Goal: Task Accomplishment & Management: Manage account settings

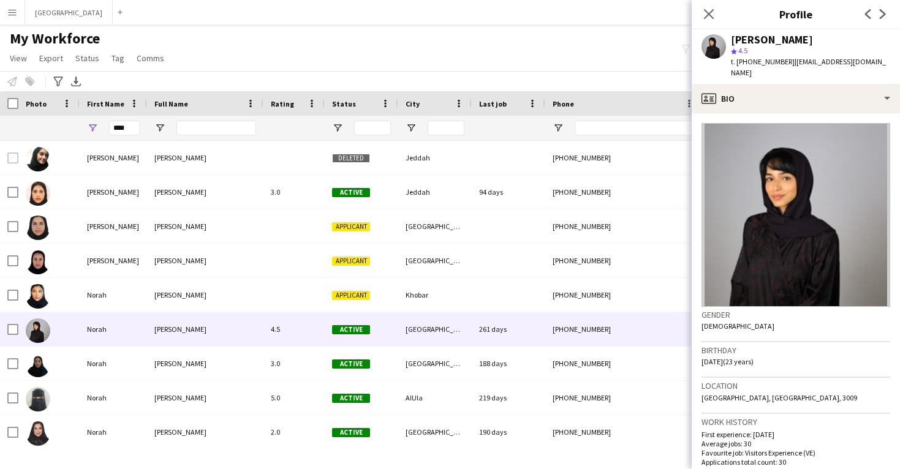
scroll to position [2, 0]
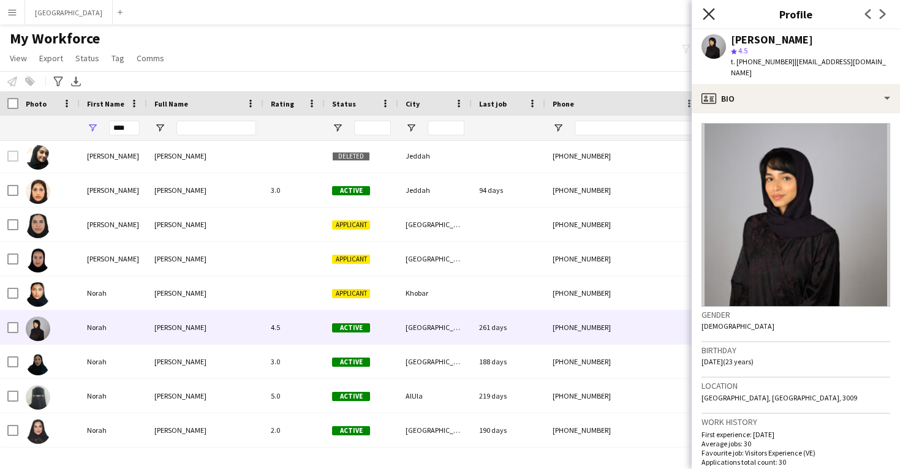
click at [706, 12] on icon at bounding box center [709, 14] width 12 height 12
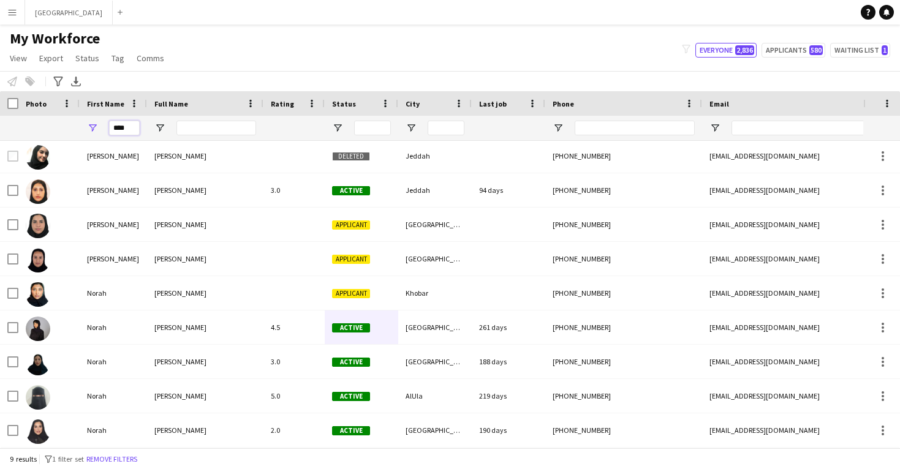
click at [138, 128] on input "****" at bounding box center [124, 128] width 31 height 15
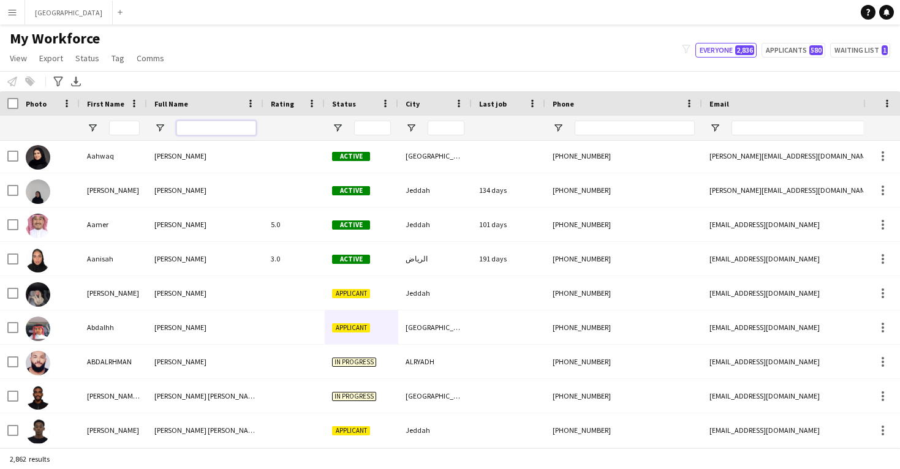
click at [208, 127] on input "Full Name Filter Input" at bounding box center [216, 128] width 80 height 15
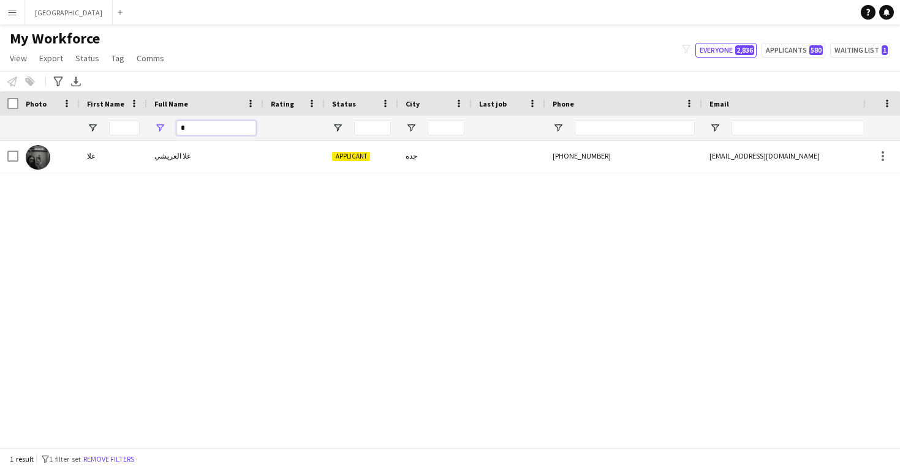
scroll to position [0, 0]
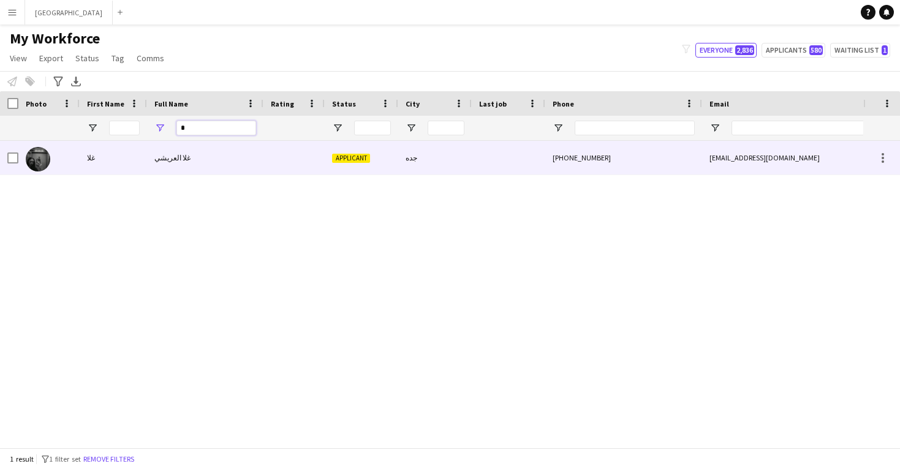
type input "*"
click at [173, 167] on div "غلا العريشي" at bounding box center [205, 158] width 116 height 34
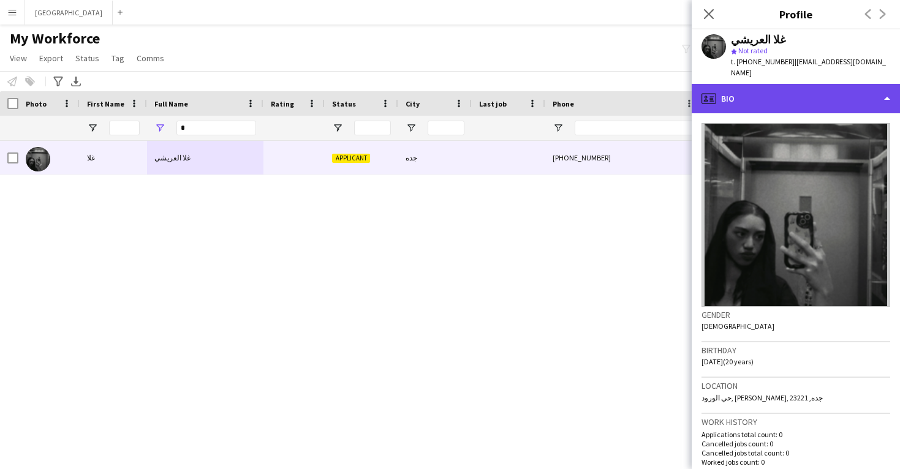
click at [757, 84] on div "profile Bio" at bounding box center [796, 98] width 208 height 29
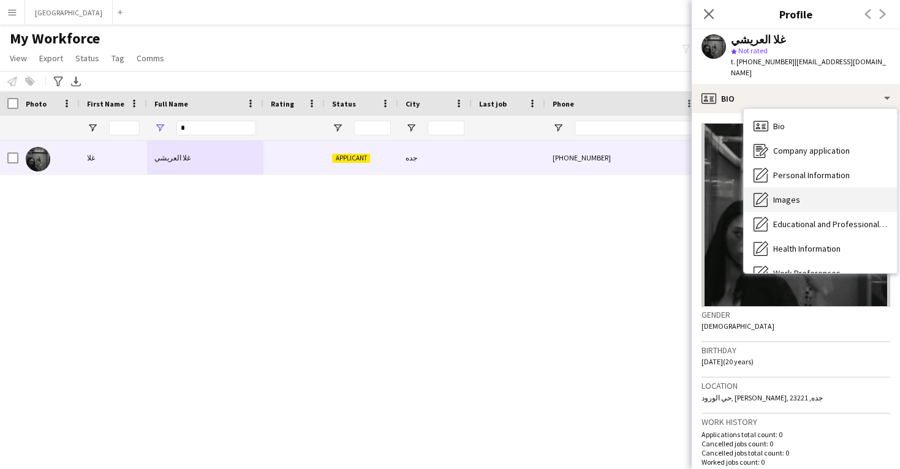
click at [785, 194] on span "Images" at bounding box center [786, 199] width 27 height 11
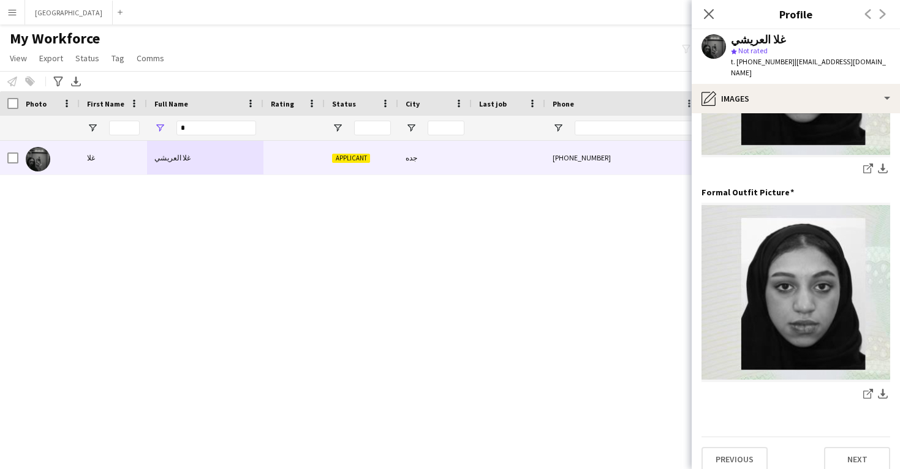
scroll to position [386, 0]
click at [710, 11] on icon "Close pop-in" at bounding box center [709, 14] width 12 height 12
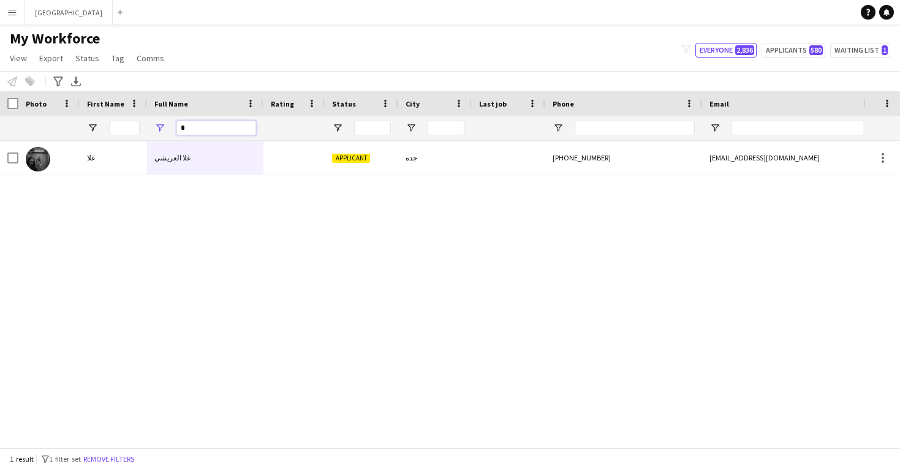
click at [219, 124] on input "*" at bounding box center [216, 128] width 80 height 15
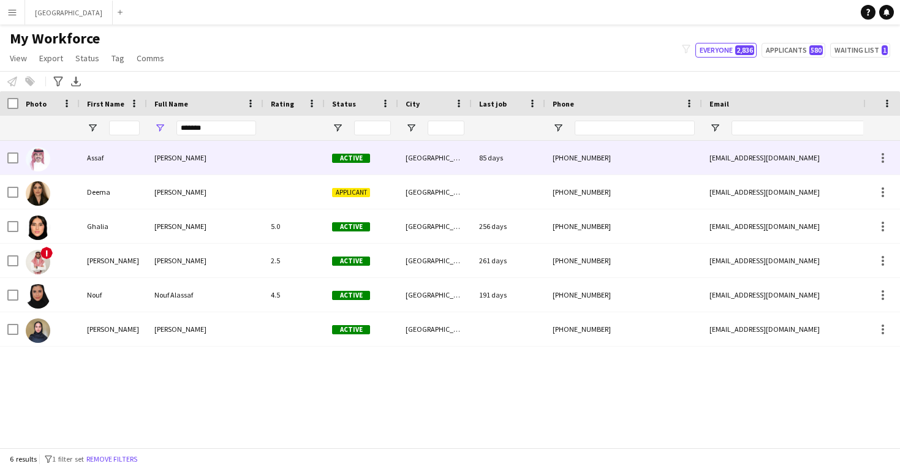
click at [224, 160] on div "[PERSON_NAME]" at bounding box center [205, 158] width 116 height 34
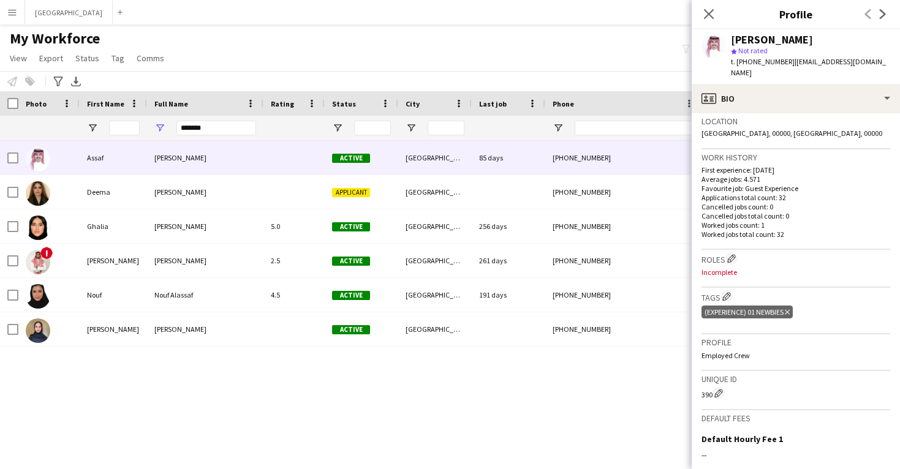
scroll to position [268, 0]
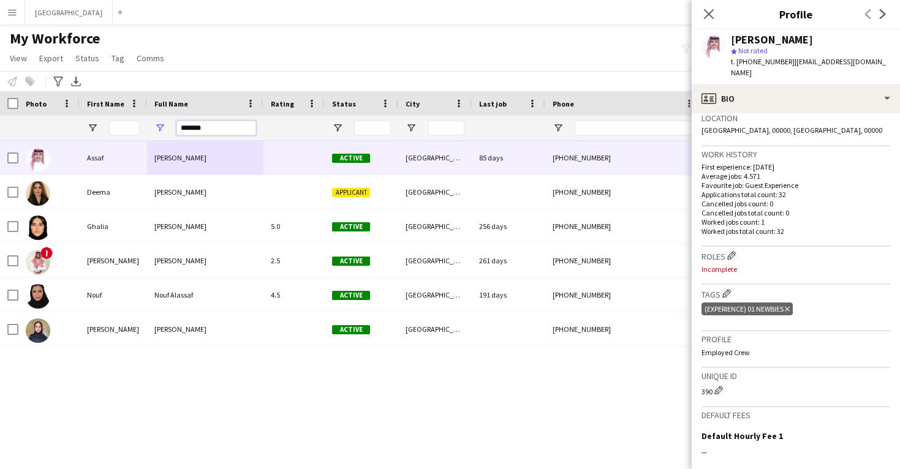
click at [222, 129] on input "*******" at bounding box center [216, 128] width 80 height 15
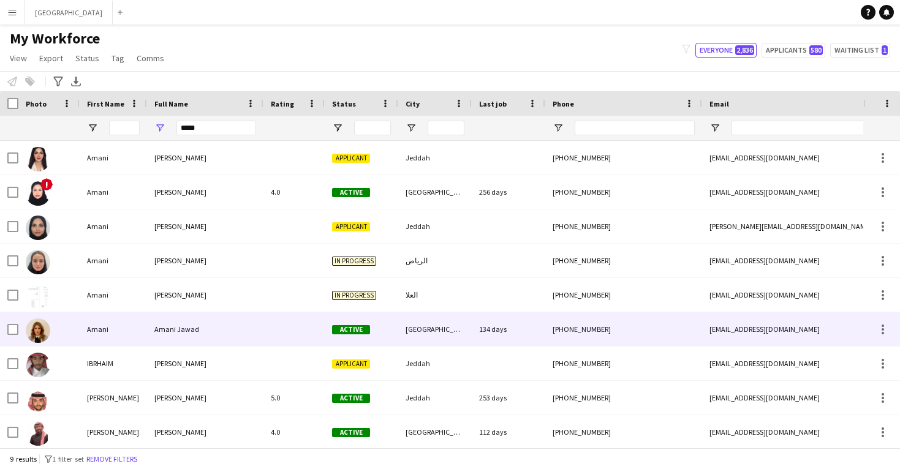
drag, startPoint x: 216, startPoint y: 150, endPoint x: 190, endPoint y: 339, distance: 191.8
click at [190, 339] on div "Amani Jawad" at bounding box center [205, 329] width 116 height 34
click at [611, 329] on div "[PHONE_NUMBER]" at bounding box center [623, 329] width 157 height 34
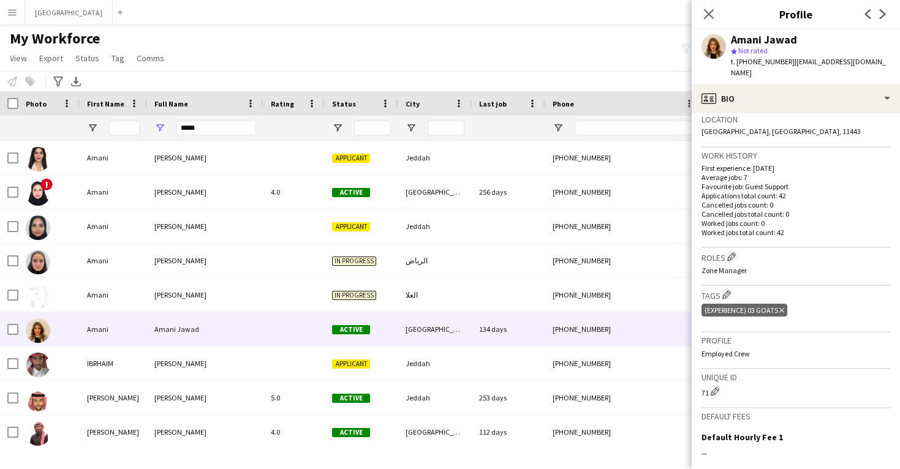
scroll to position [267, 0]
click at [706, 14] on icon "Close pop-in" at bounding box center [709, 14] width 12 height 12
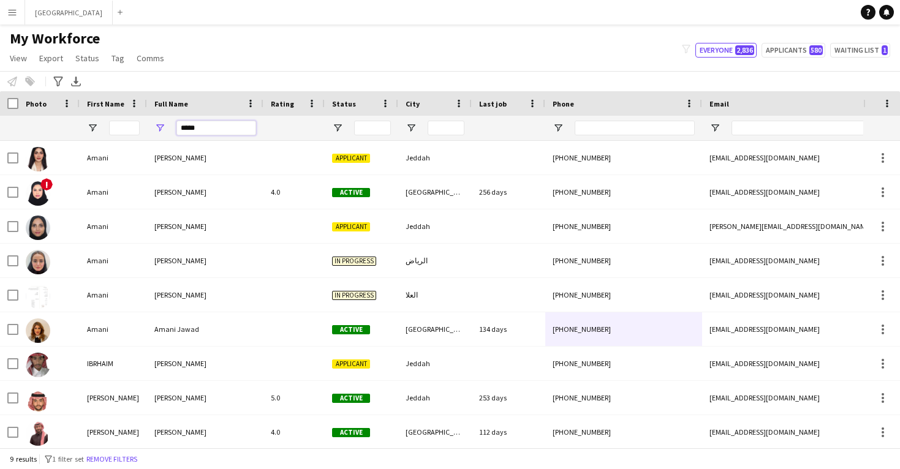
click at [212, 132] on input "*****" at bounding box center [216, 128] width 80 height 15
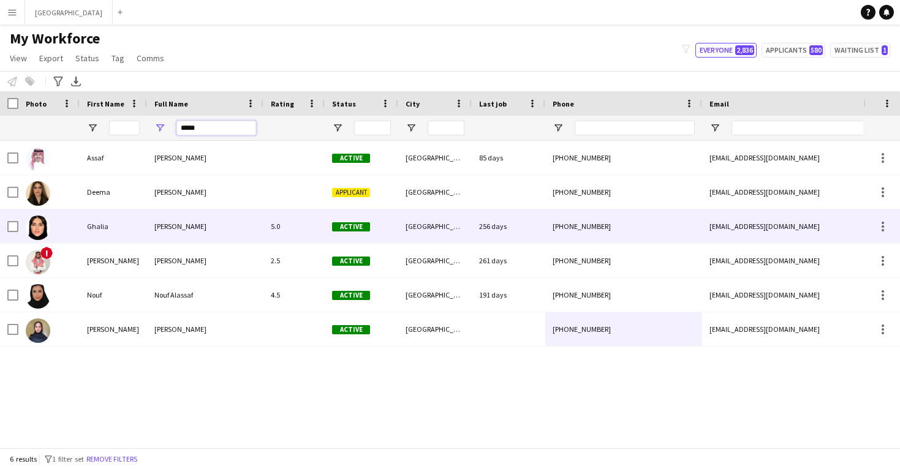
type input "*****"
click at [165, 232] on div "[PERSON_NAME]" at bounding box center [205, 227] width 116 height 34
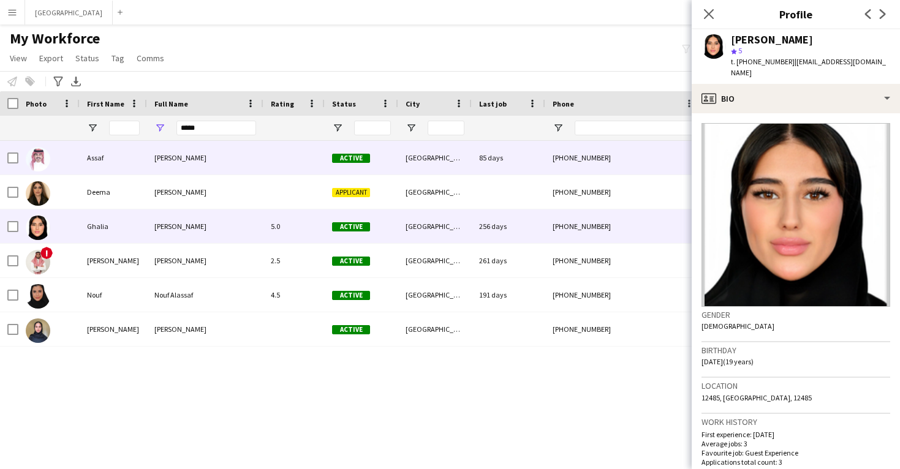
click at [180, 164] on div "[PERSON_NAME]" at bounding box center [205, 158] width 116 height 34
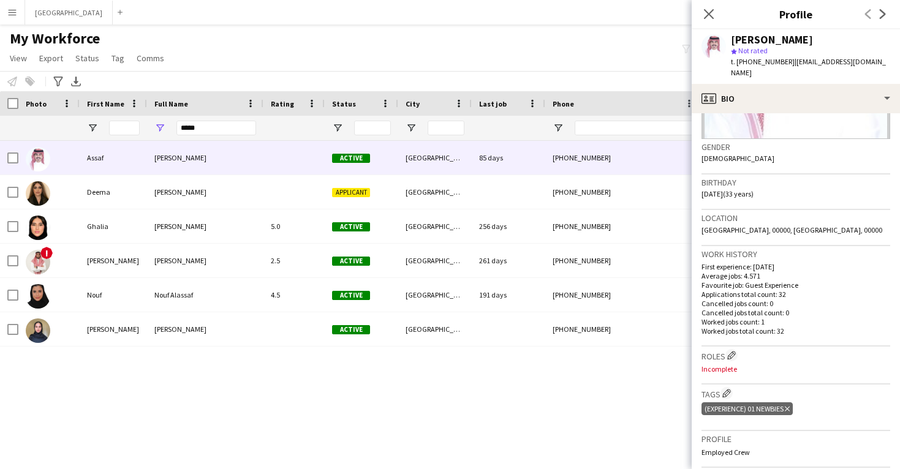
scroll to position [170, 0]
click at [725, 387] on app-icon "Edit crew company tags" at bounding box center [726, 391] width 9 height 9
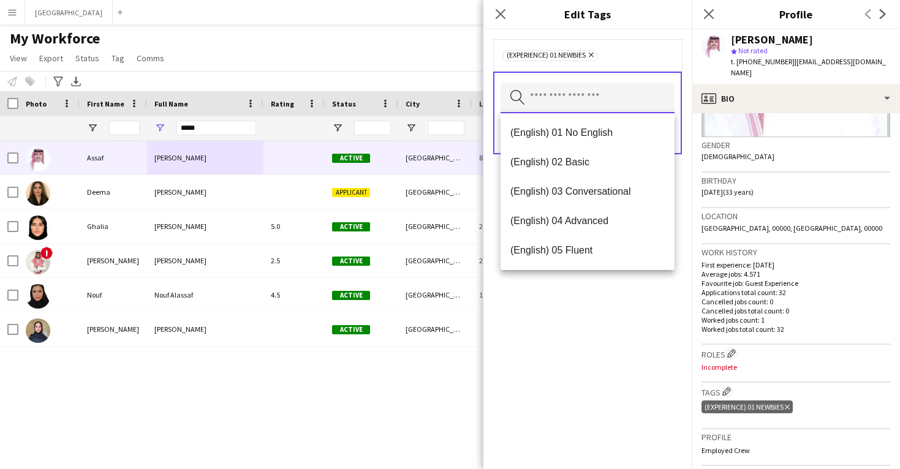
click at [587, 91] on input "text" at bounding box center [588, 98] width 174 height 31
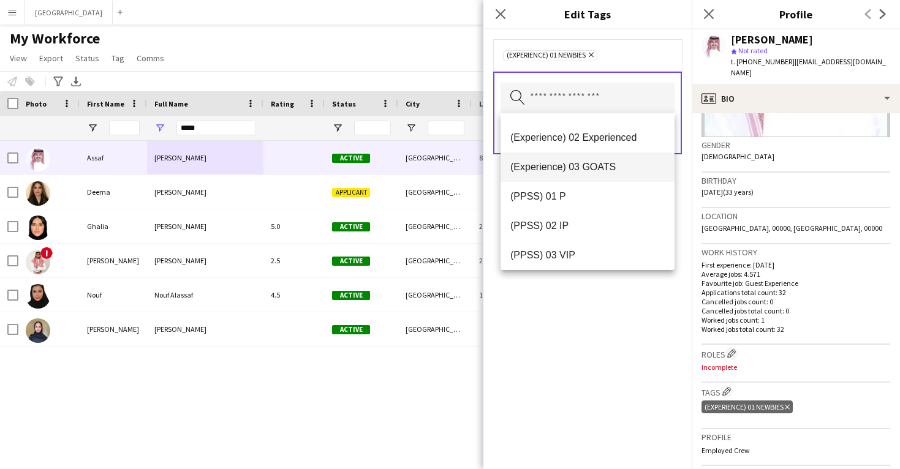
click at [599, 172] on span "(Experience) 03 GOATS" at bounding box center [587, 167] width 154 height 12
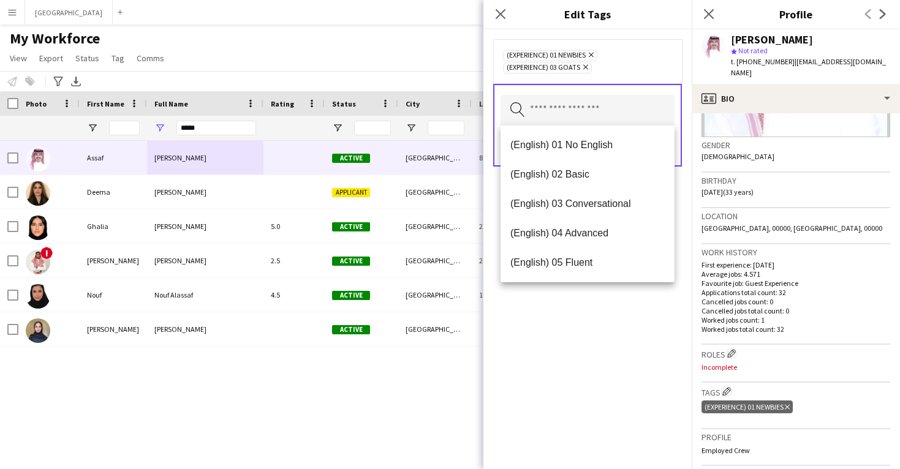
click at [594, 53] on icon "Remove" at bounding box center [590, 55] width 8 height 8
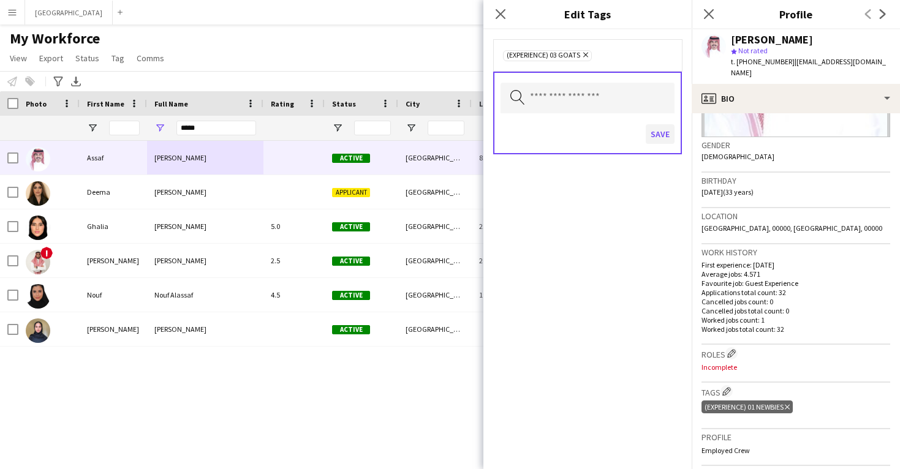
click at [651, 137] on button "Save" at bounding box center [660, 134] width 29 height 20
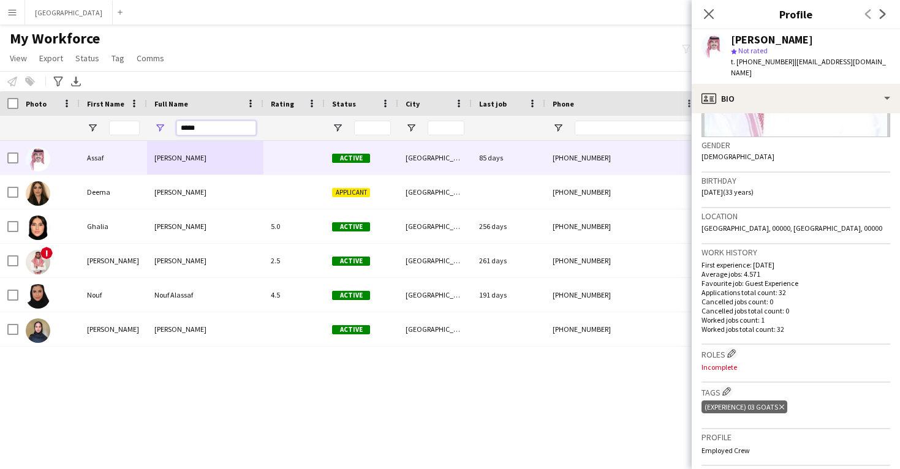
click at [224, 130] on input "*****" at bounding box center [216, 128] width 80 height 15
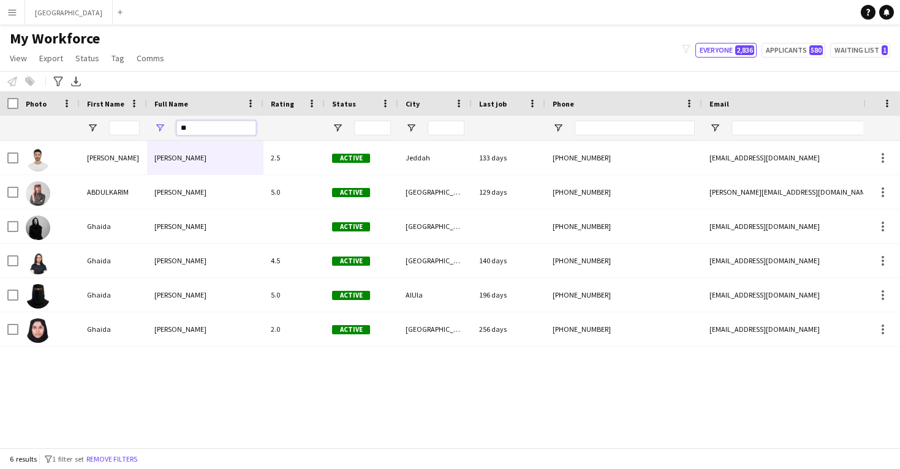
type input "*"
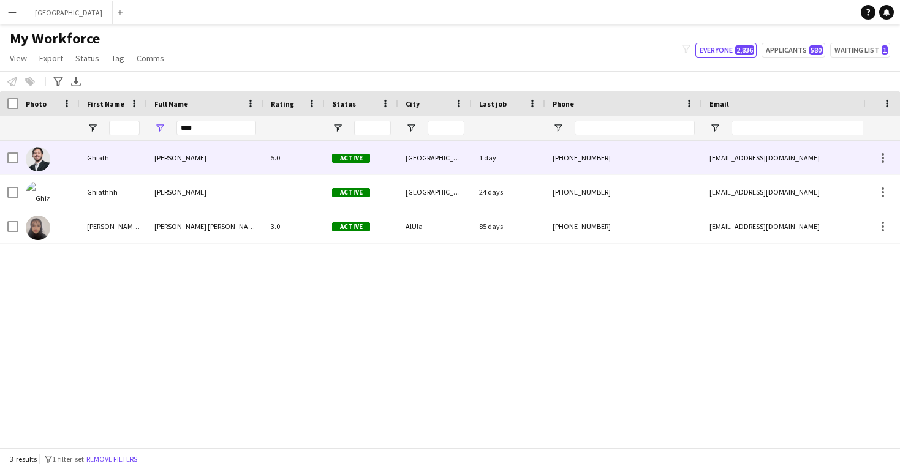
drag, startPoint x: 224, startPoint y: 130, endPoint x: 211, endPoint y: 166, distance: 38.4
click at [211, 166] on div "[PERSON_NAME]" at bounding box center [205, 158] width 116 height 34
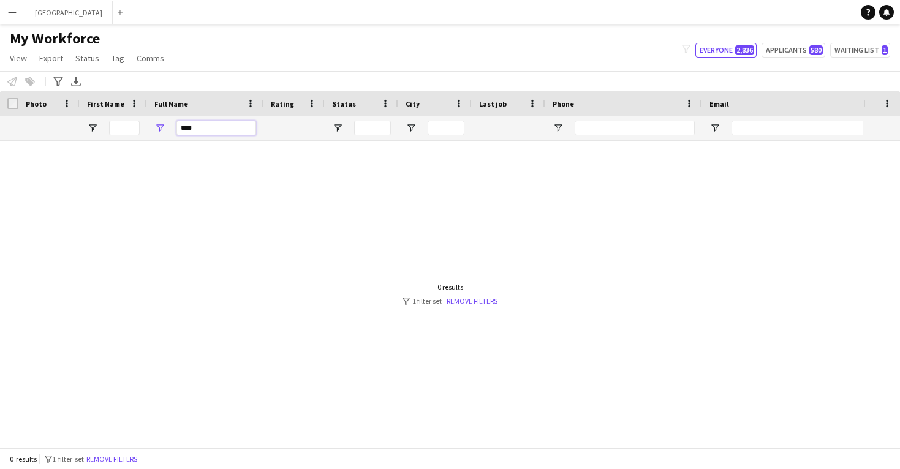
click at [225, 131] on input "****" at bounding box center [216, 128] width 80 height 15
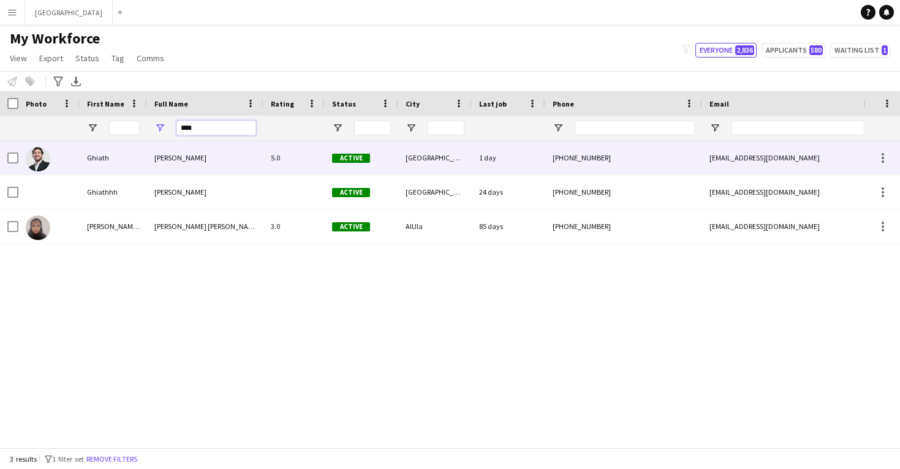
type input "****"
click at [203, 154] on div "[PERSON_NAME]" at bounding box center [205, 158] width 116 height 34
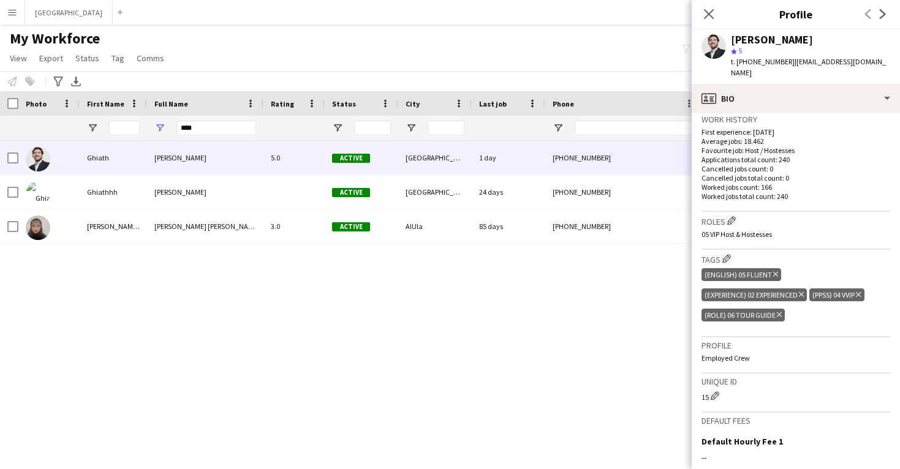
scroll to position [316, 0]
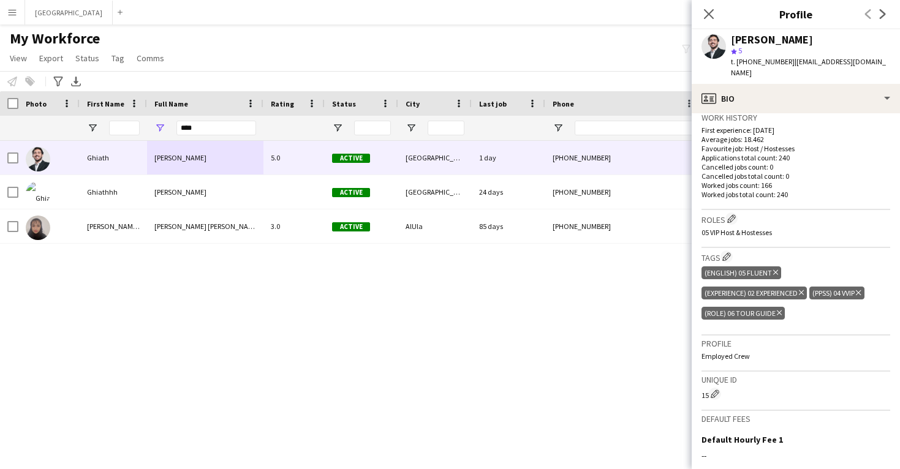
click at [778, 311] on icon at bounding box center [779, 313] width 5 height 5
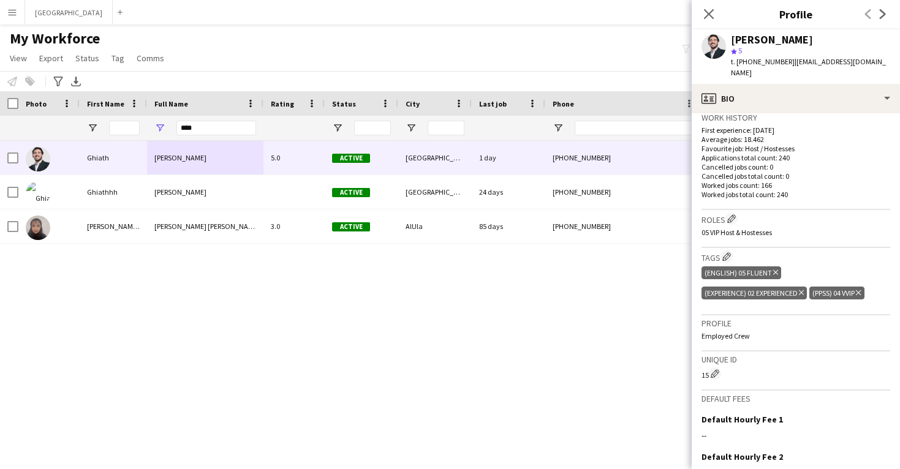
click at [803, 289] on icon "Delete tag" at bounding box center [801, 292] width 5 height 7
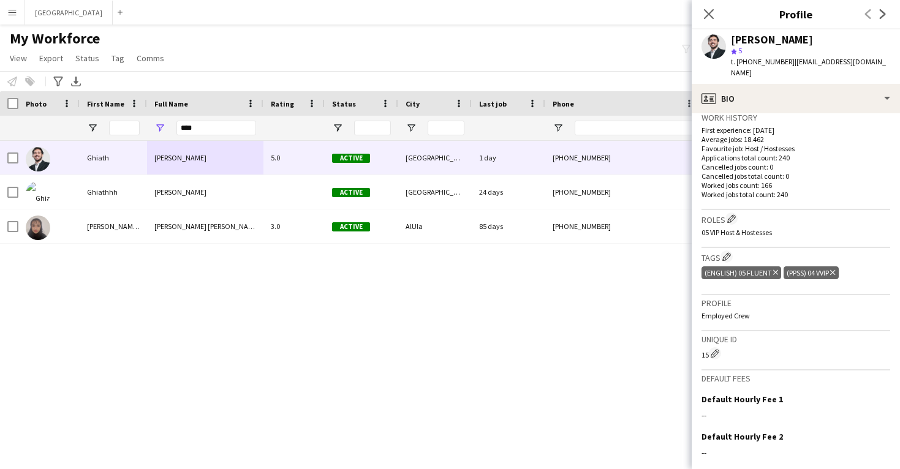
click at [776, 269] on icon "Delete tag" at bounding box center [775, 272] width 5 height 7
click at [749, 267] on div "(PPSS) 04 VVIP Delete tag" at bounding box center [729, 273] width 55 height 13
click at [752, 269] on icon "Delete tag" at bounding box center [750, 272] width 5 height 7
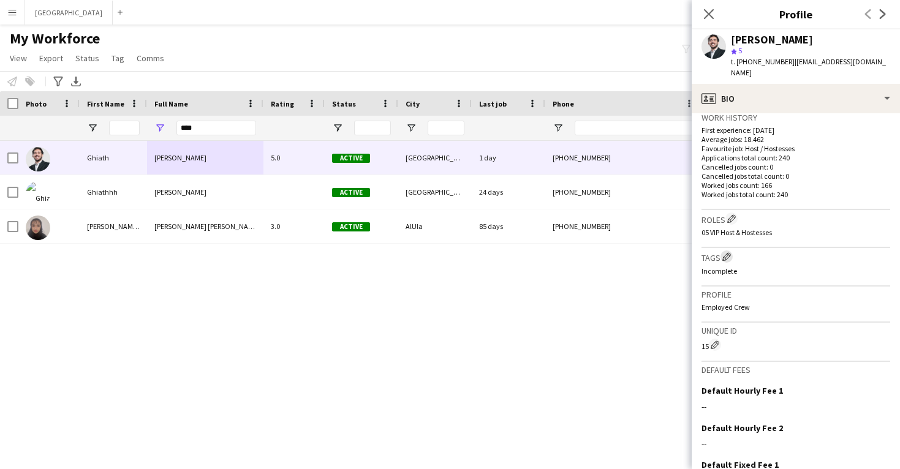
click at [725, 252] on app-icon "Edit crew company tags" at bounding box center [726, 256] width 9 height 9
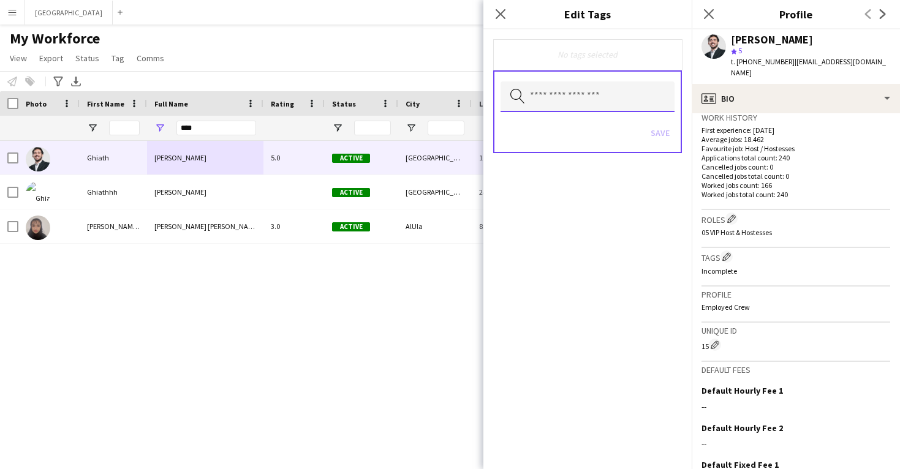
click at [569, 107] on input "text" at bounding box center [588, 96] width 174 height 31
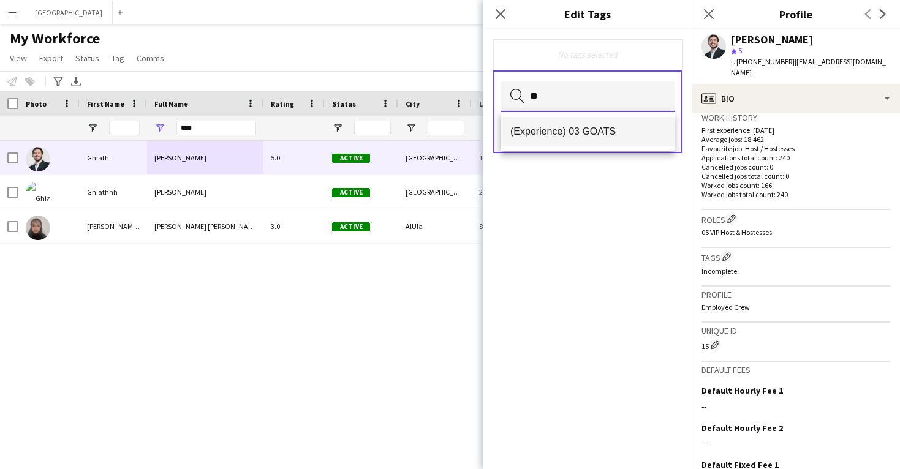
type input "**"
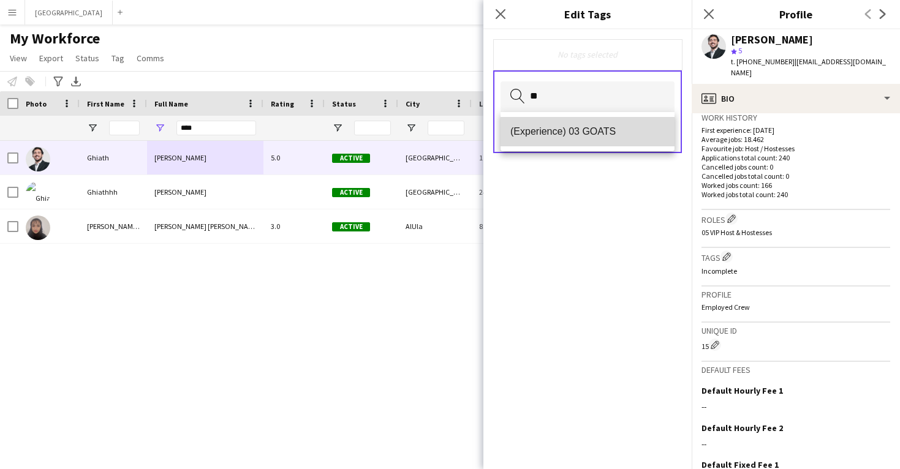
click at [583, 140] on mat-option "(Experience) 03 GOATS" at bounding box center [588, 131] width 174 height 29
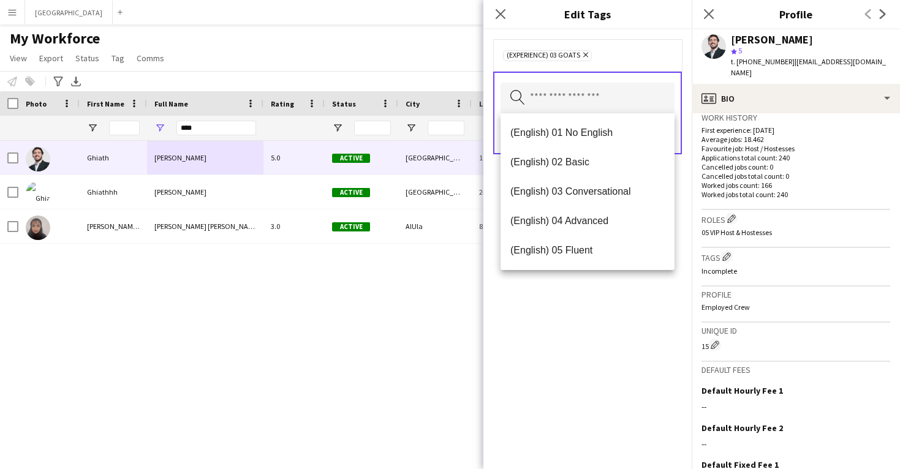
click at [727, 228] on span "05 VIP Host & Hostesses" at bounding box center [737, 232] width 70 height 9
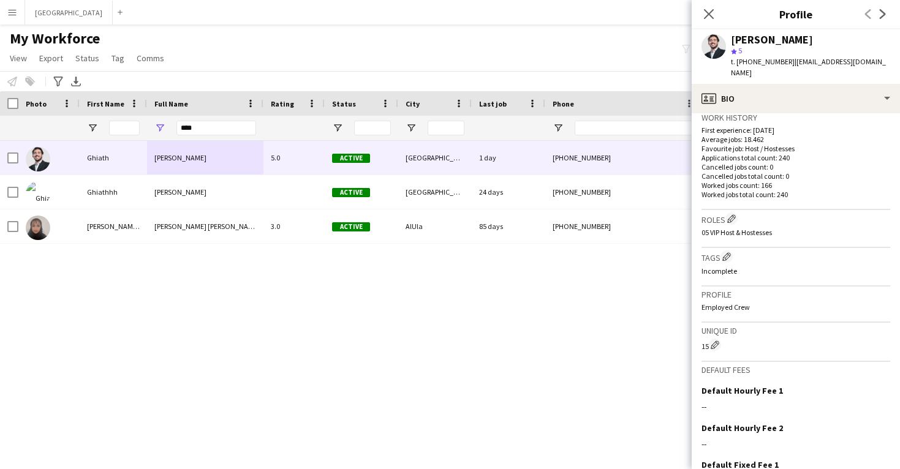
click at [740, 228] on span "05 VIP Host & Hostesses" at bounding box center [737, 232] width 70 height 9
click at [733, 213] on button "Edit crew company roles" at bounding box center [731, 219] width 12 height 12
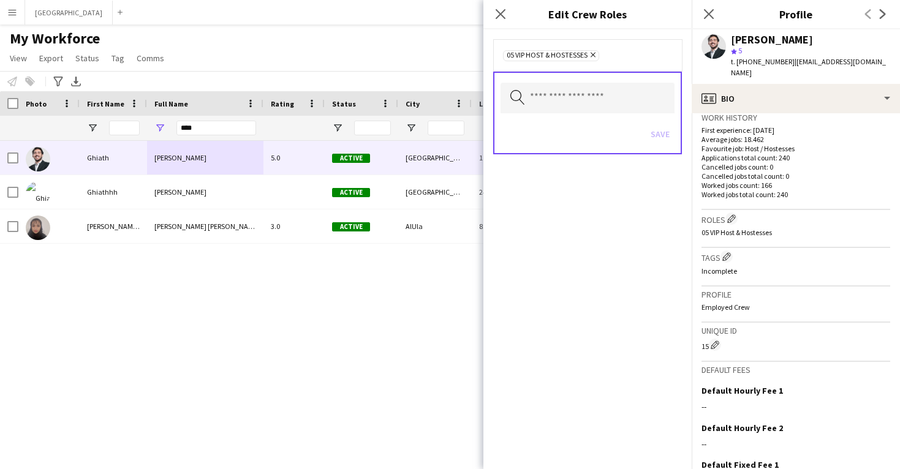
click at [592, 55] on icon "Remove" at bounding box center [592, 55] width 8 height 8
click at [658, 138] on button "Save" at bounding box center [660, 133] width 29 height 20
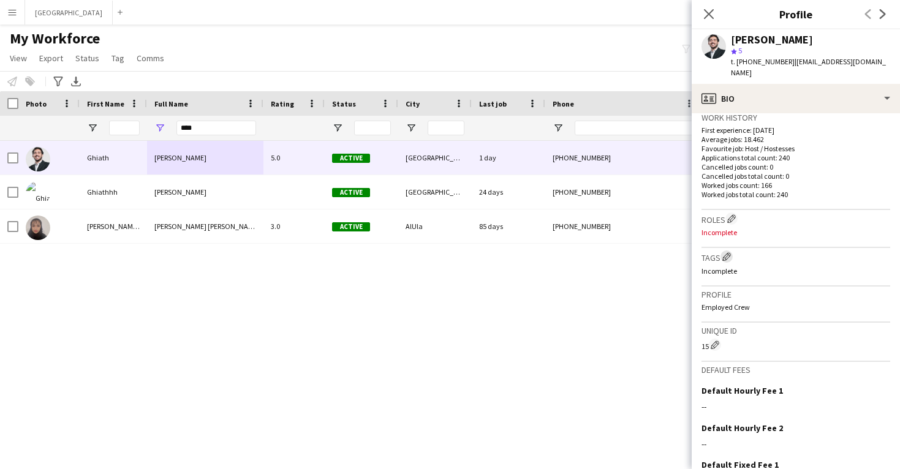
click at [724, 251] on button "Edit crew company tags" at bounding box center [727, 257] width 12 height 12
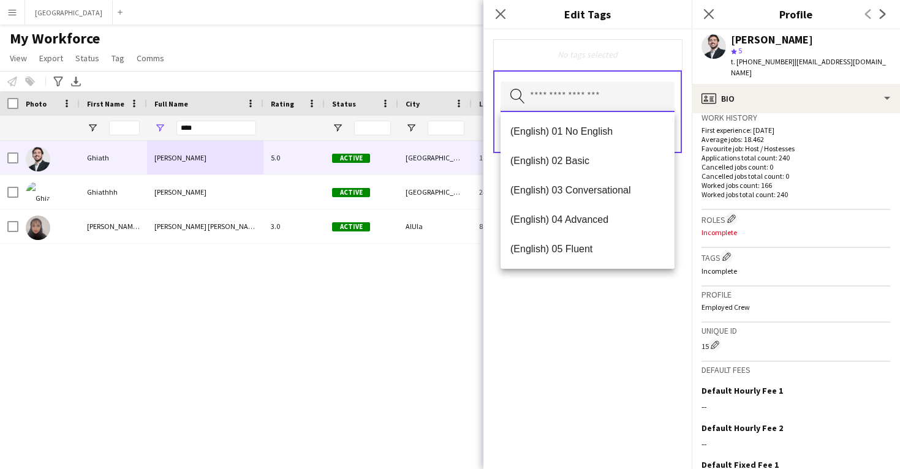
click at [564, 86] on input "text" at bounding box center [588, 96] width 174 height 31
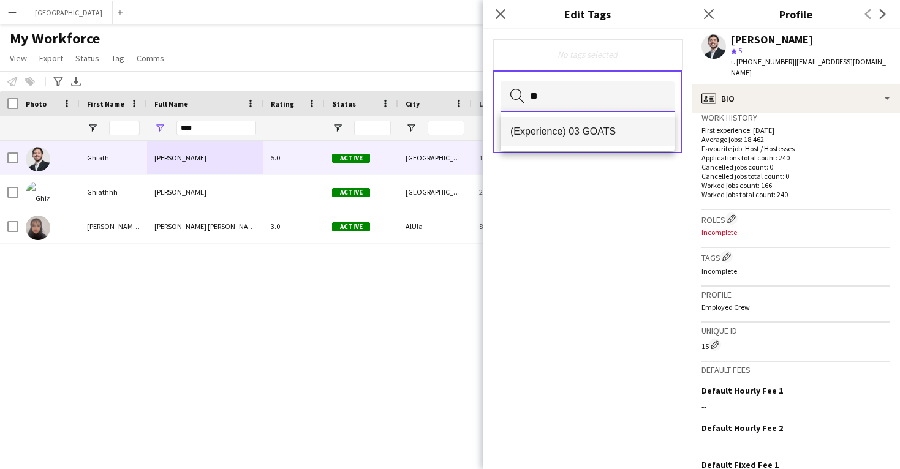
type input "**"
click at [576, 132] on span "(Experience) 03 GOATS" at bounding box center [587, 132] width 154 height 12
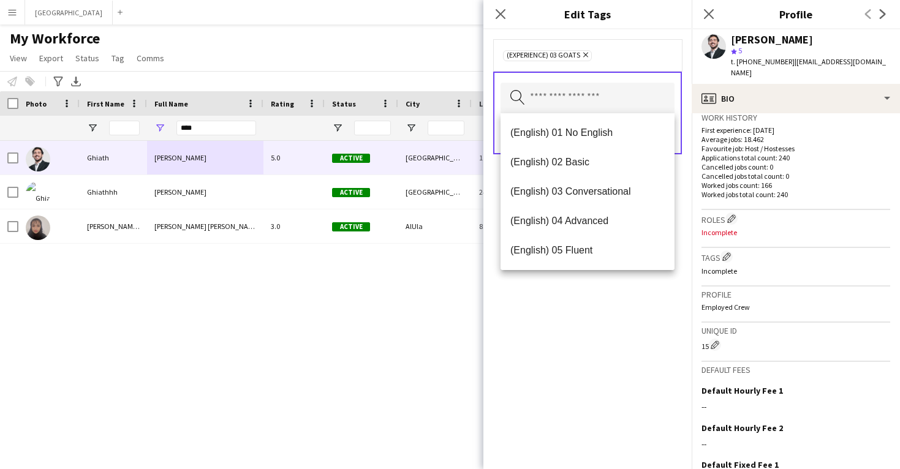
click at [596, 287] on div "(Experience) 03 GOATS Remove Search by tag name Save" at bounding box center [587, 249] width 208 height 440
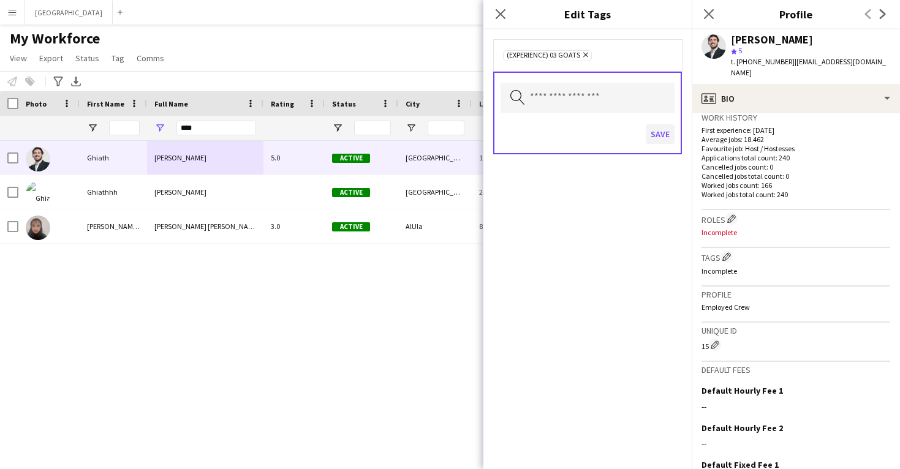
click at [662, 135] on button "Save" at bounding box center [660, 134] width 29 height 20
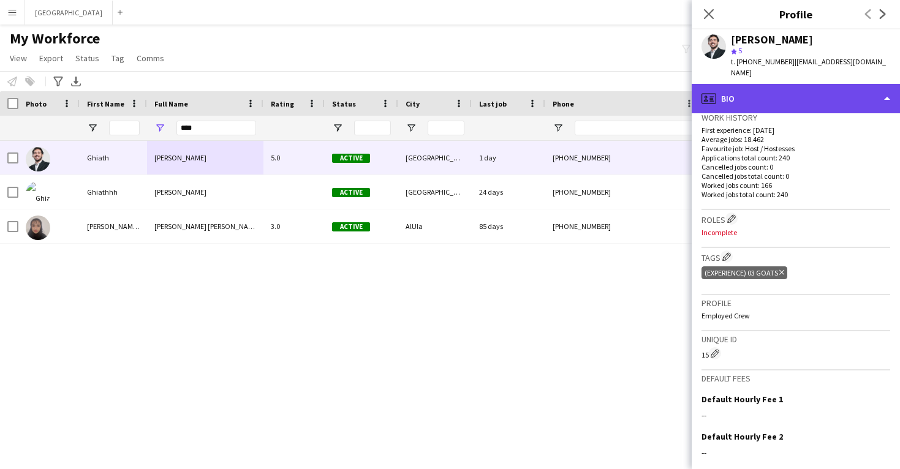
click at [756, 88] on div "profile Bio" at bounding box center [796, 98] width 208 height 29
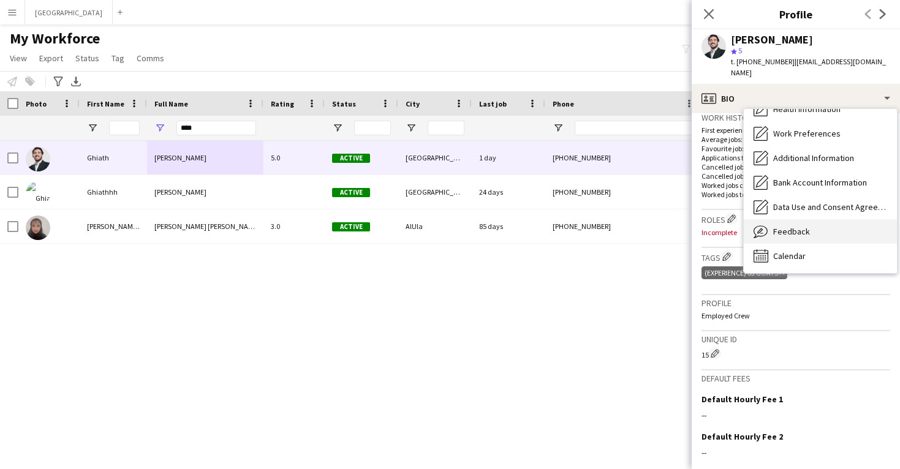
scroll to position [140, 0]
click at [787, 219] on div "Feedback Feedback" at bounding box center [820, 231] width 153 height 25
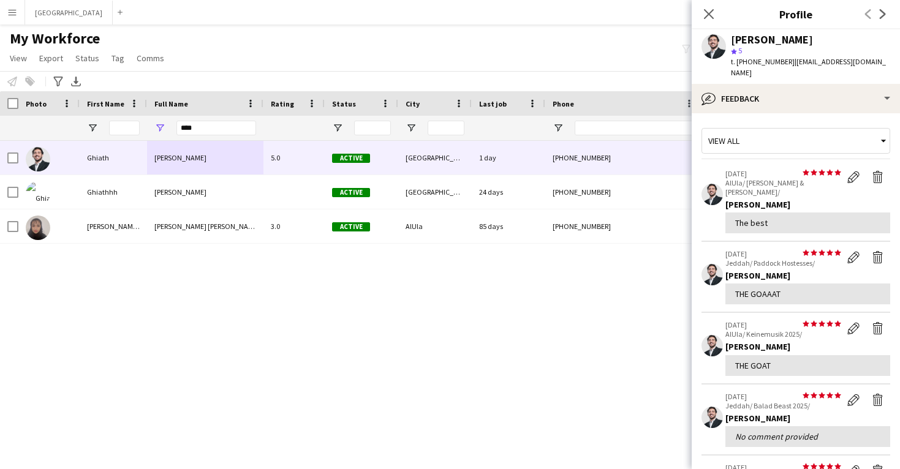
scroll to position [0, 0]
click at [876, 171] on app-icon "Delete feedback" at bounding box center [878, 177] width 12 height 12
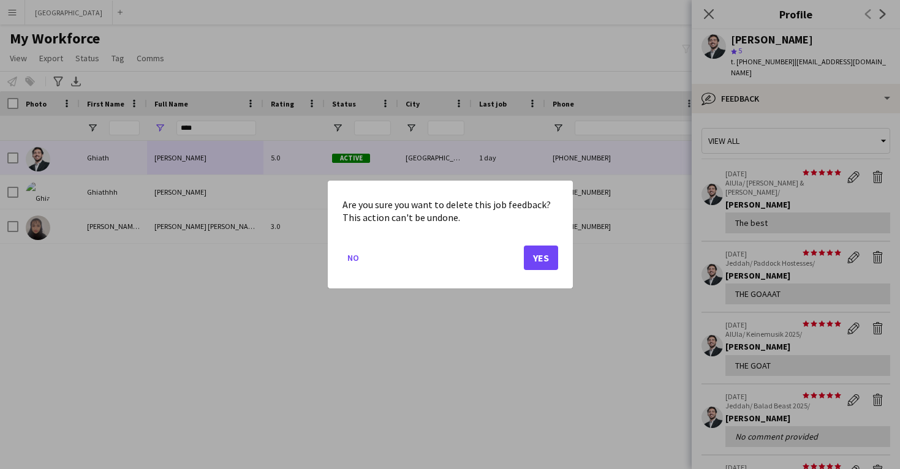
click at [537, 263] on button "Yes" at bounding box center [541, 258] width 34 height 25
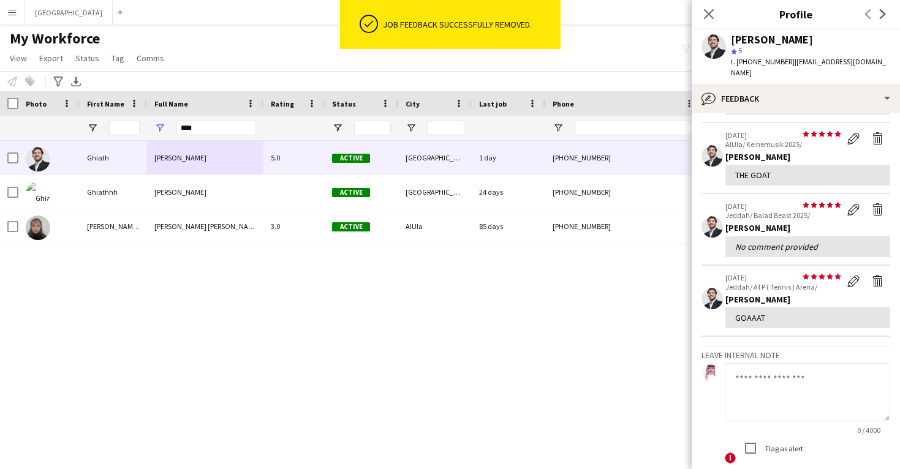
scroll to position [110, 0]
click at [711, 17] on icon at bounding box center [709, 14] width 12 height 12
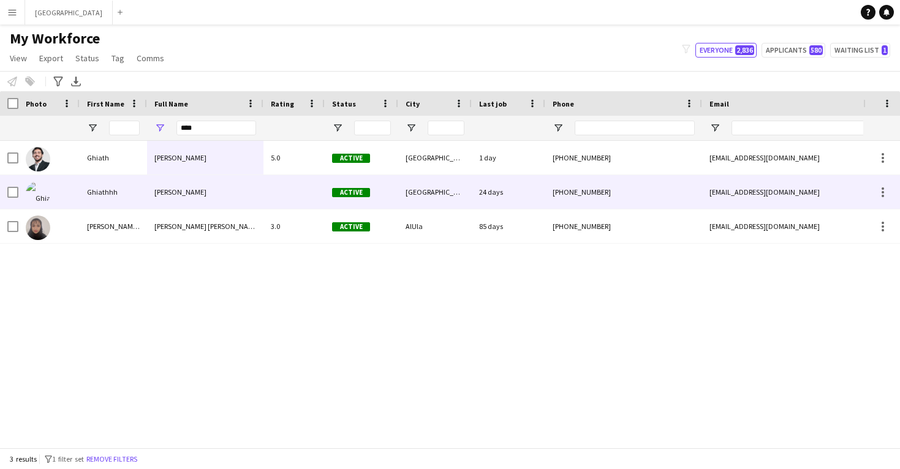
click at [382, 206] on div "Active" at bounding box center [362, 192] width 74 height 34
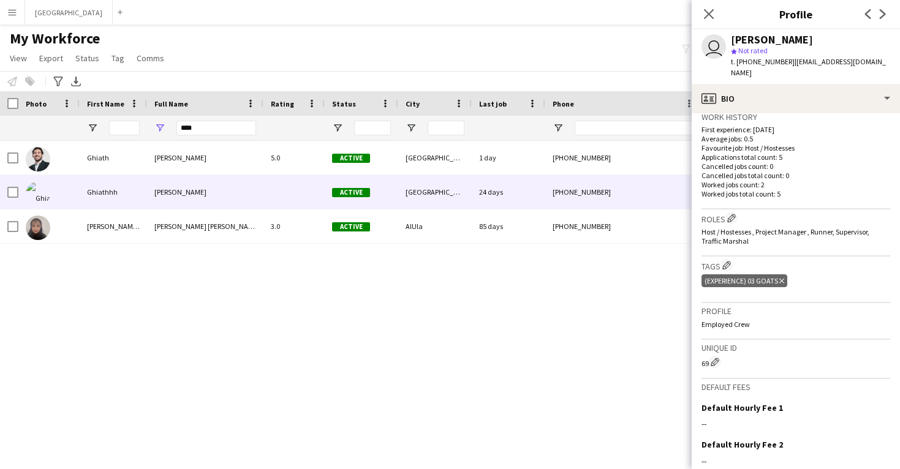
scroll to position [307, 0]
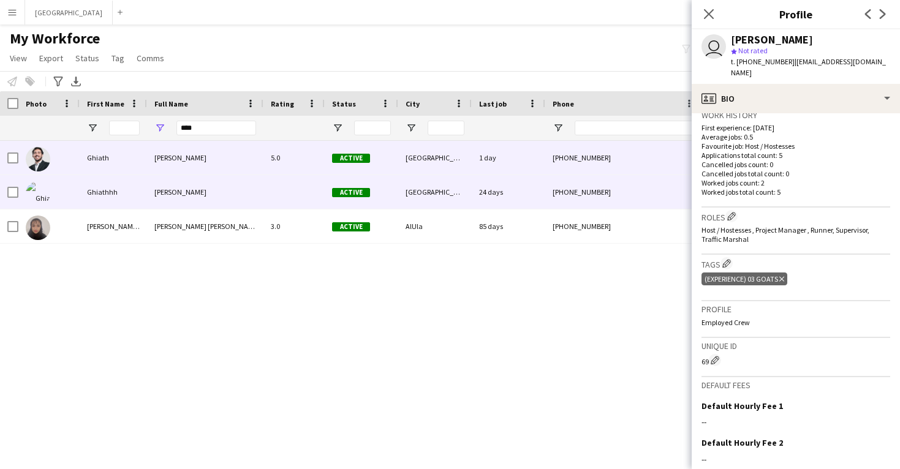
click at [587, 164] on div "[PHONE_NUMBER]" at bounding box center [623, 158] width 157 height 34
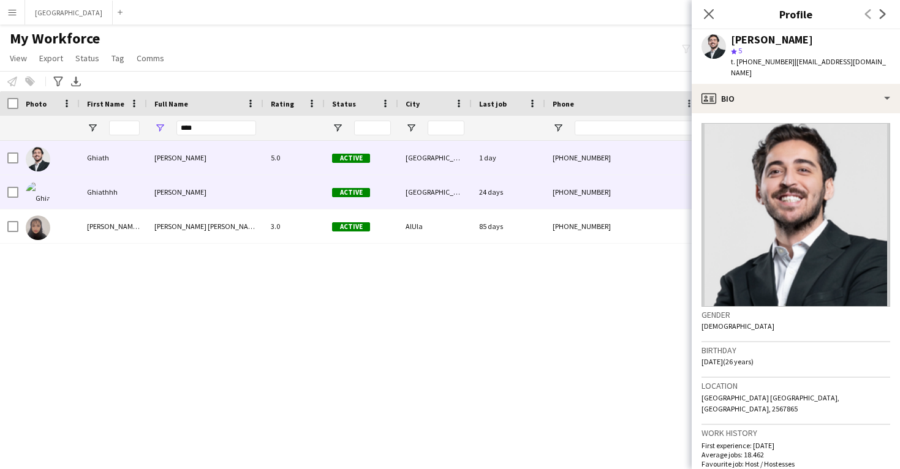
click at [587, 191] on div "[PHONE_NUMBER]" at bounding box center [623, 192] width 157 height 34
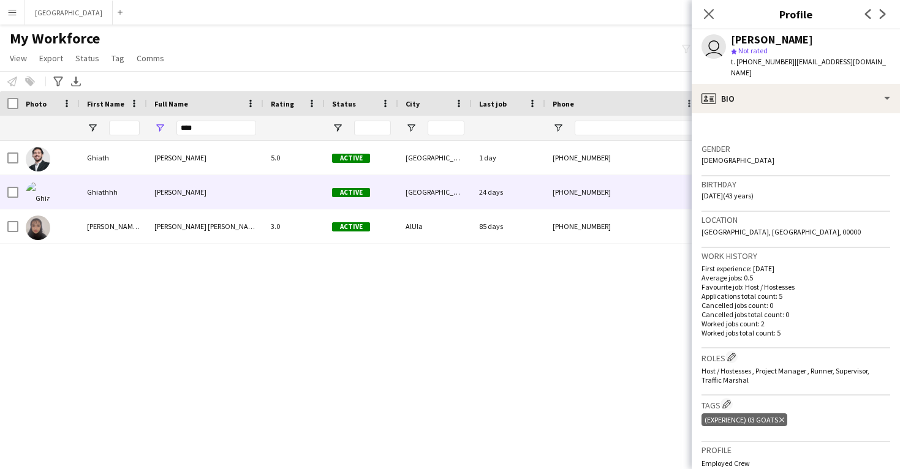
scroll to position [172, 0]
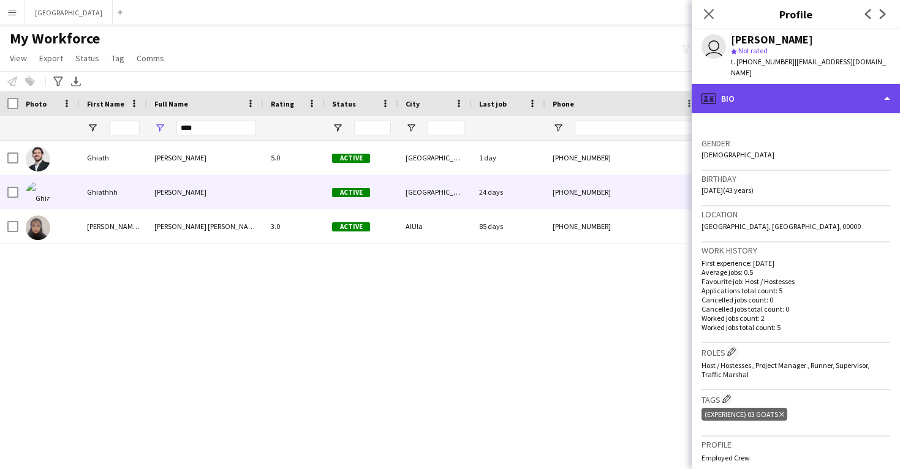
click at [761, 95] on div "profile Bio" at bounding box center [796, 98] width 208 height 29
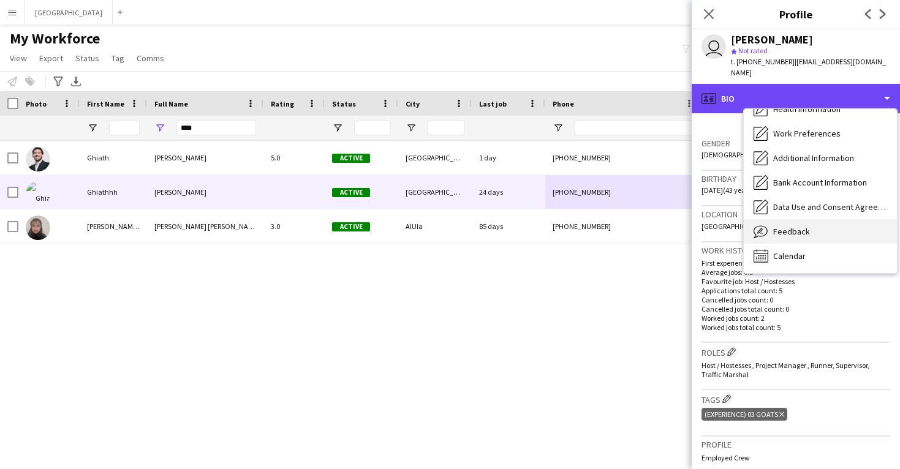
scroll to position [140, 0]
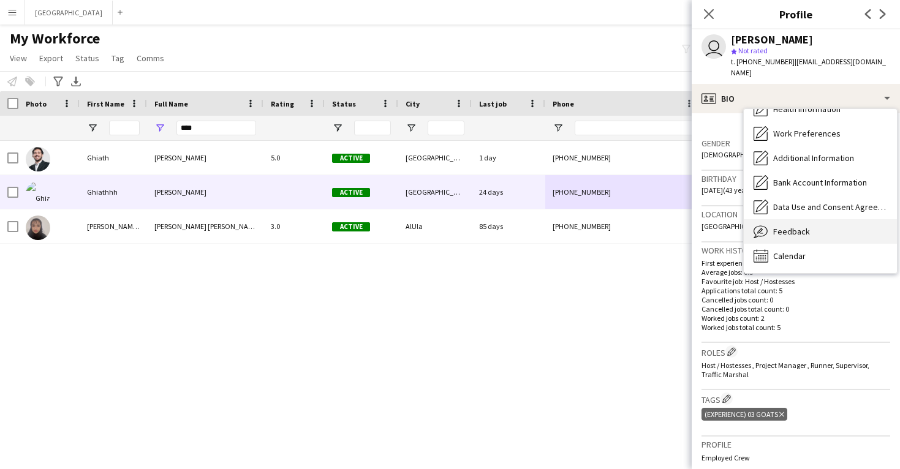
click at [789, 226] on span "Feedback" at bounding box center [791, 231] width 37 height 11
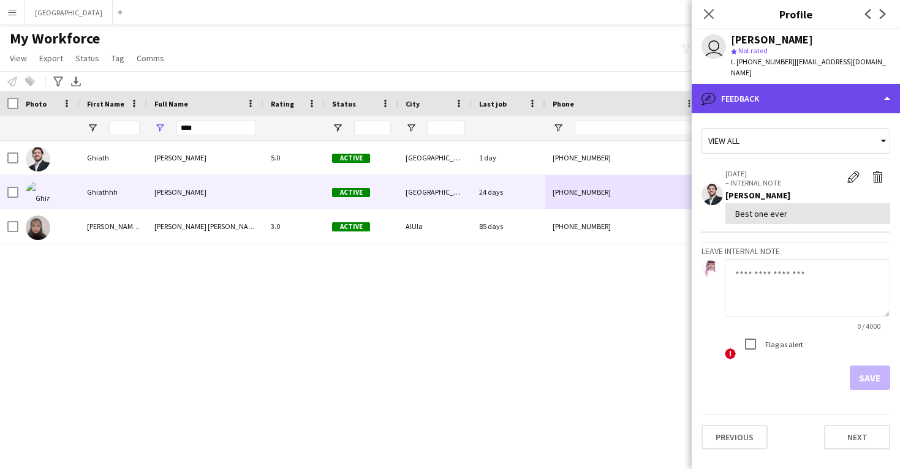
click at [784, 96] on div "bubble-pencil Feedback" at bounding box center [796, 98] width 208 height 29
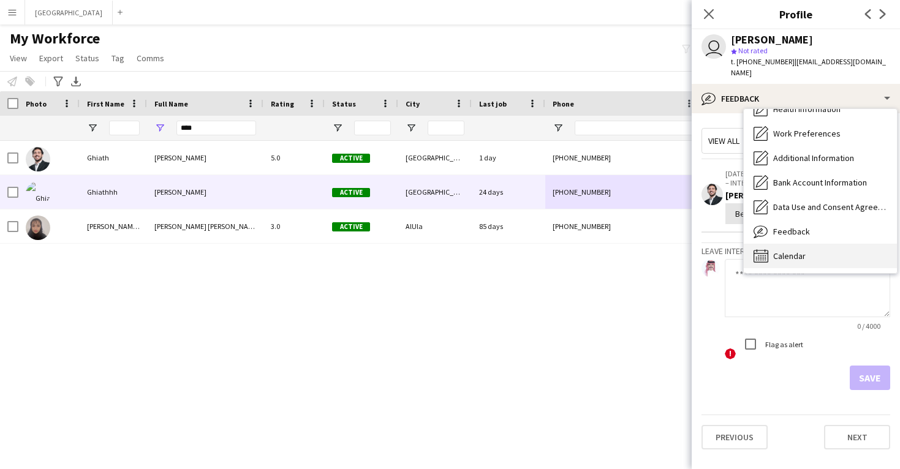
click at [803, 251] on span "Calendar" at bounding box center [789, 256] width 32 height 11
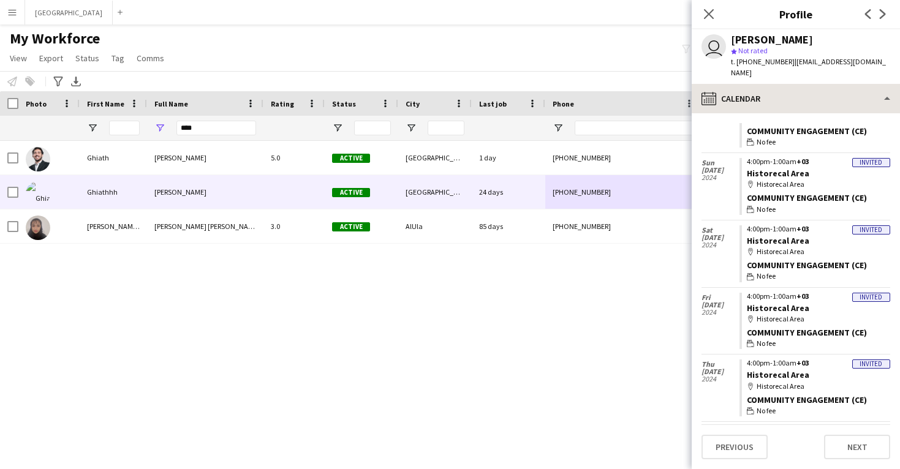
scroll to position [959, 0]
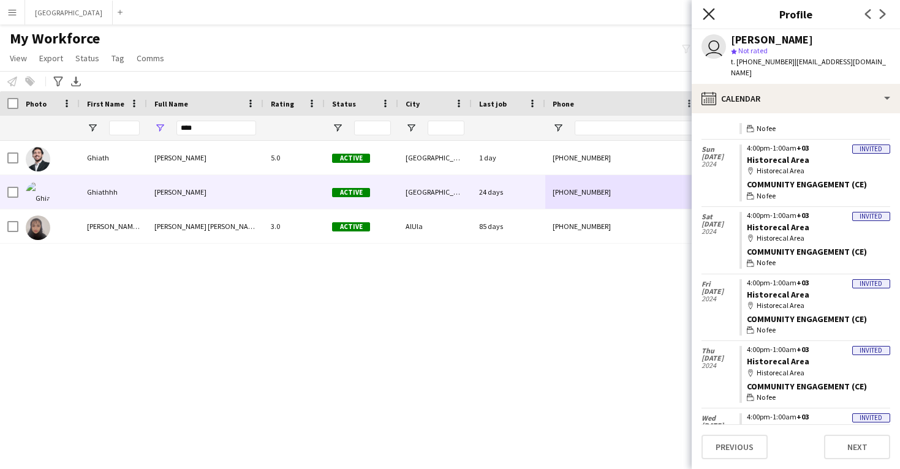
click at [712, 13] on icon "Close pop-in" at bounding box center [709, 14] width 12 height 12
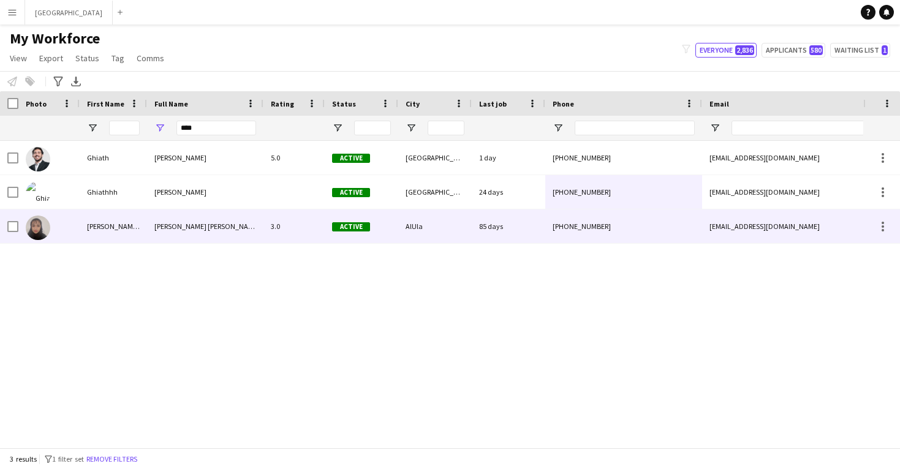
click at [661, 224] on div "[PHONE_NUMBER]" at bounding box center [623, 227] width 157 height 34
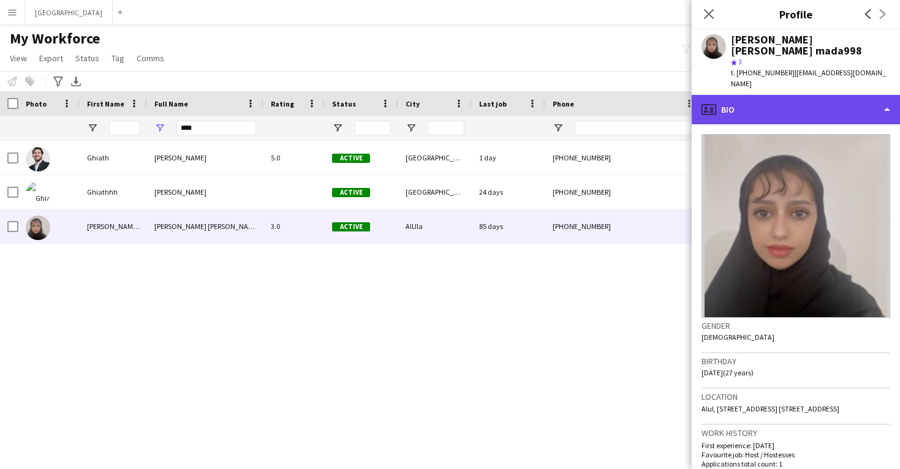
click at [812, 99] on div "profile Bio" at bounding box center [796, 109] width 208 height 29
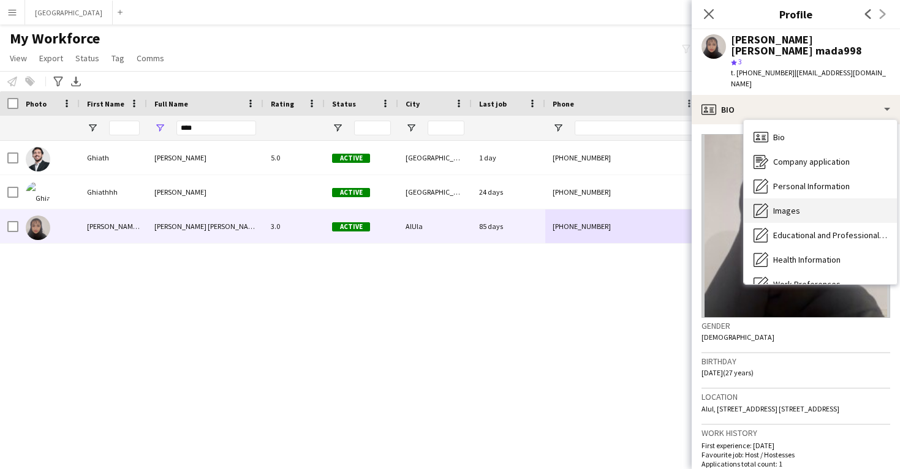
click at [823, 205] on div "Images Images" at bounding box center [820, 211] width 153 height 25
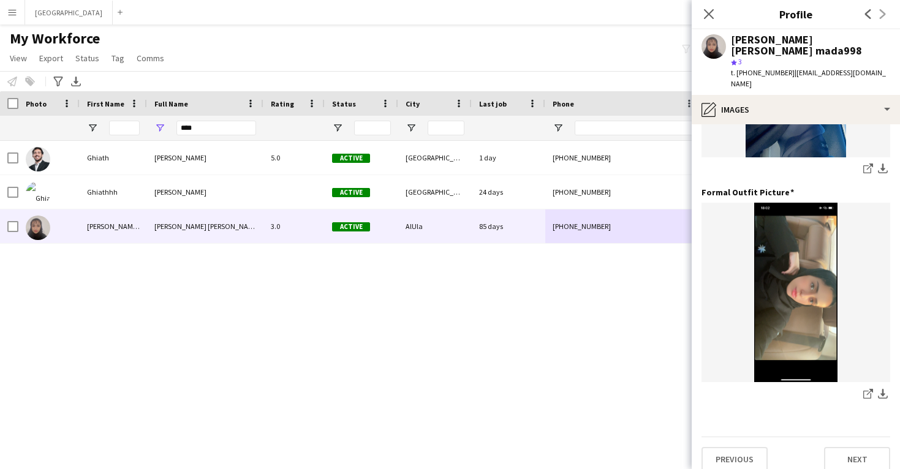
scroll to position [397, 0]
click at [868, 390] on icon "share-external-link-1" at bounding box center [868, 395] width 10 height 10
click at [710, 12] on icon at bounding box center [709, 14] width 12 height 12
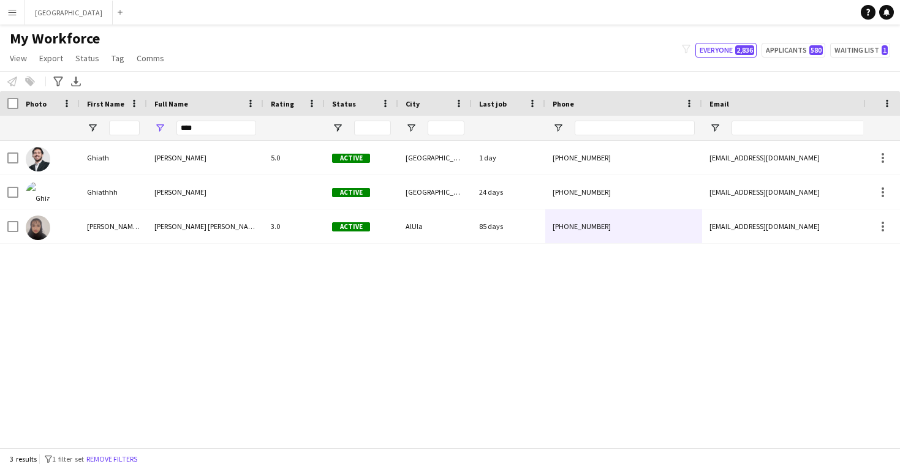
click at [659, 35] on div "My Workforce View Views Default view New view Update view Delete view Edit name…" at bounding box center [450, 50] width 900 height 42
